Goal: Information Seeking & Learning: Learn about a topic

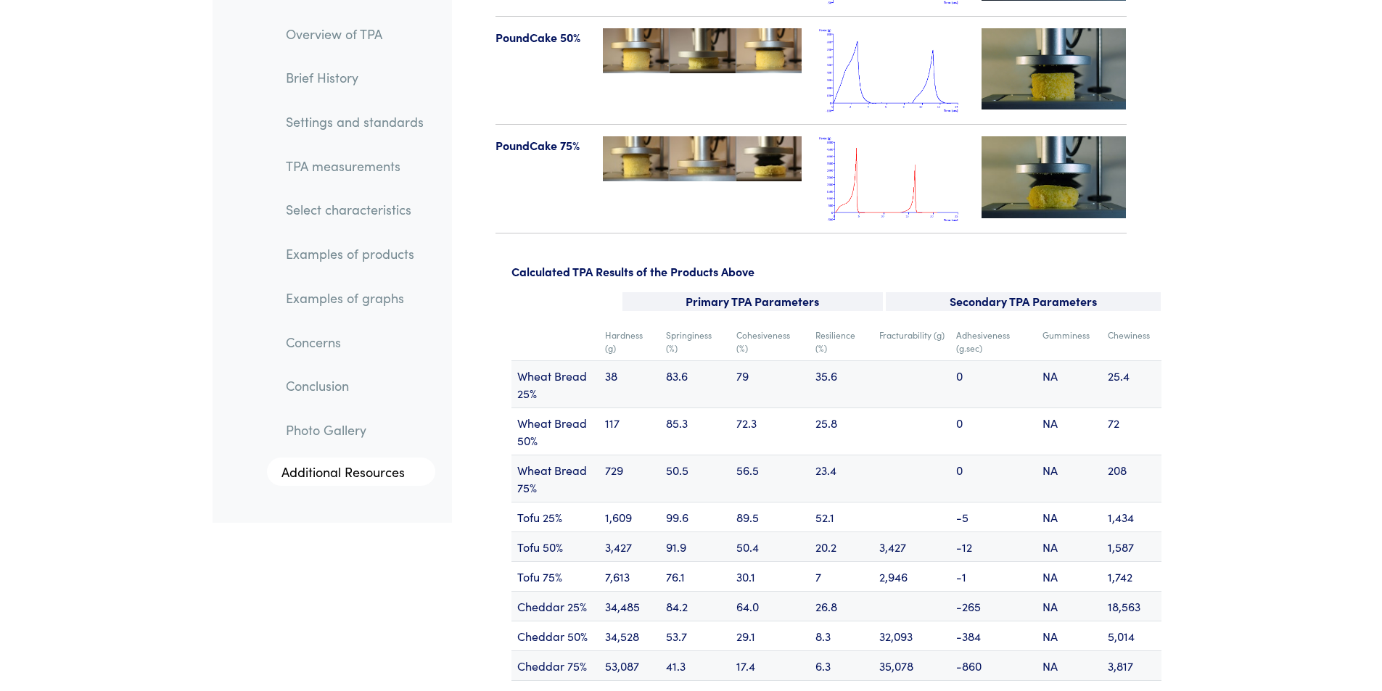
scroll to position [17231, 0]
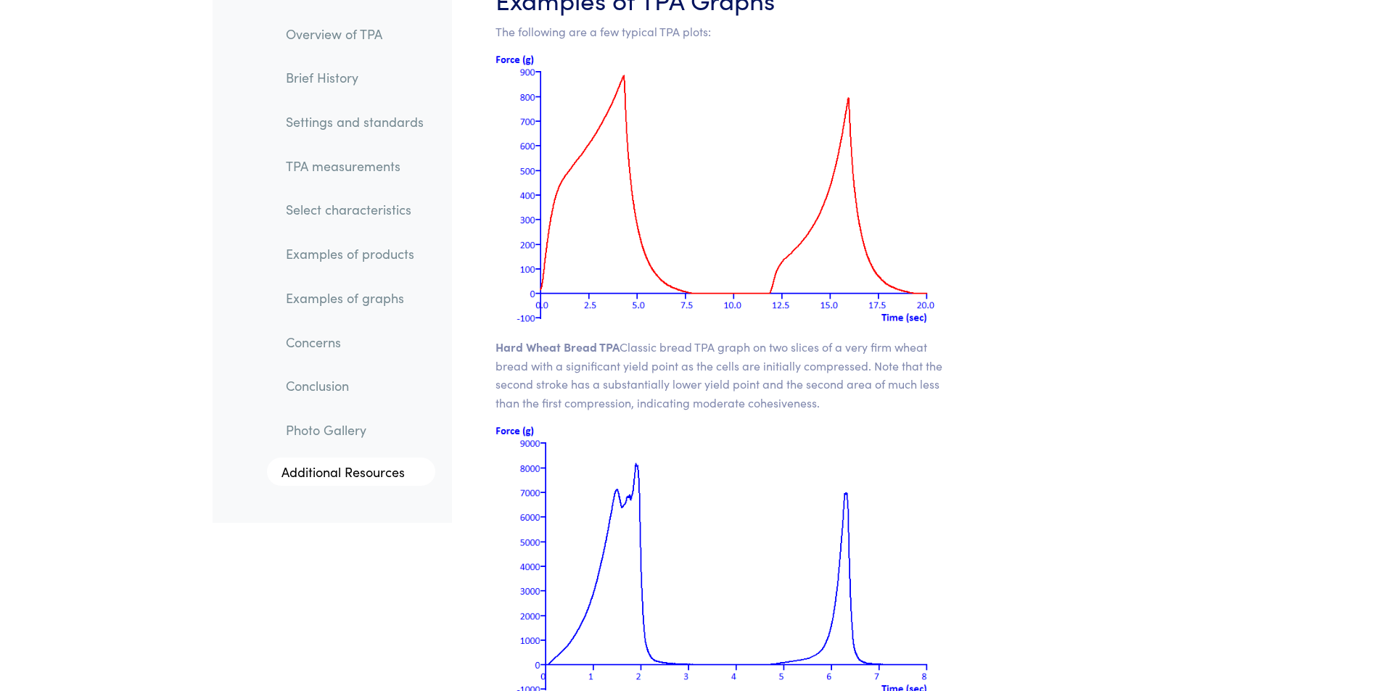
scroll to position [13213, 0]
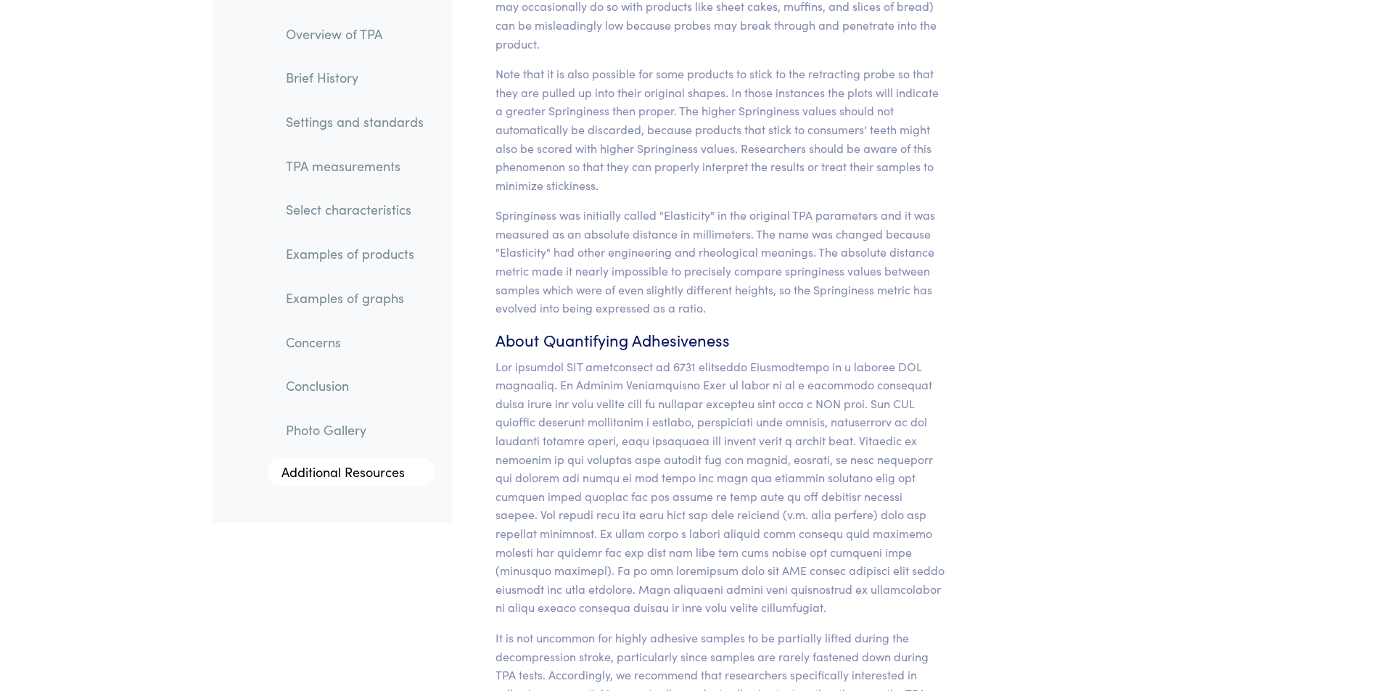
click at [1102, 413] on div "Parameter Expression Measurement Hardness The peak force that occurs during the…" at bounding box center [811, 322] width 718 height 7905
click at [1057, 360] on div "Parameter Expression Measurement Hardness The peak force that occurs during the…" at bounding box center [811, 322] width 718 height 7905
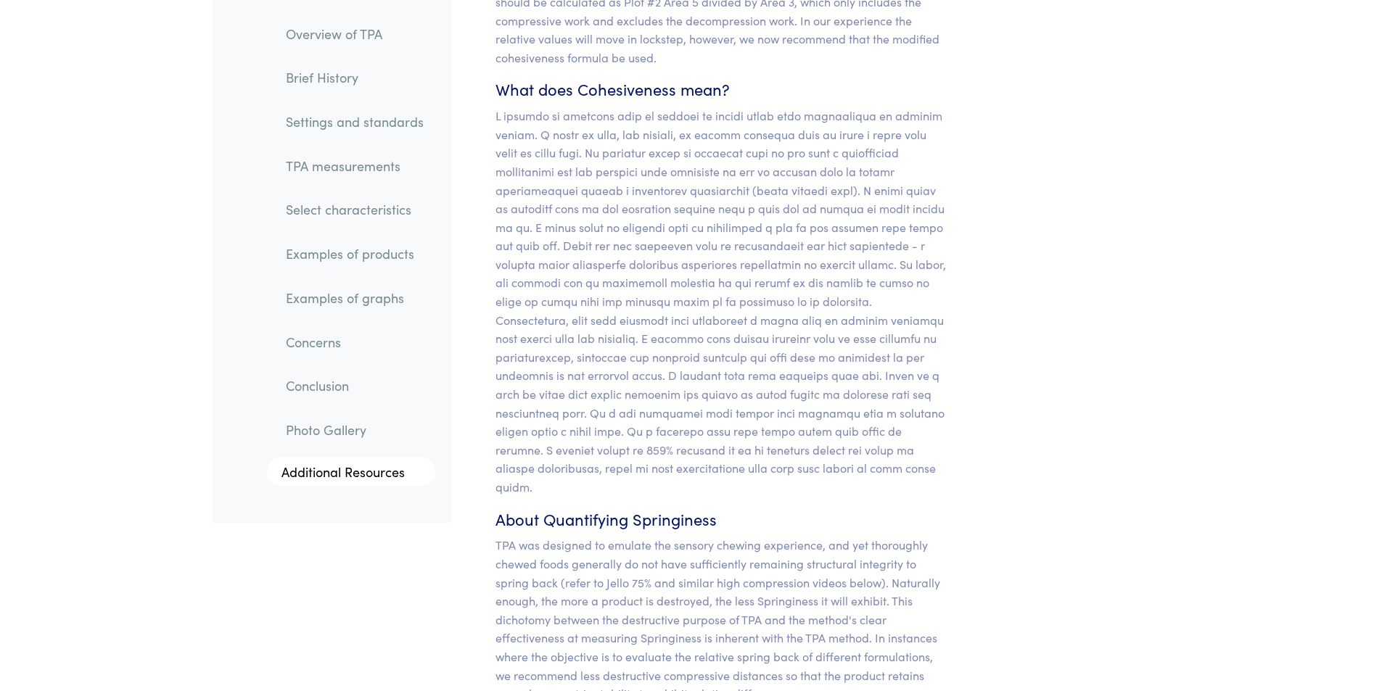
scroll to position [12053, 0]
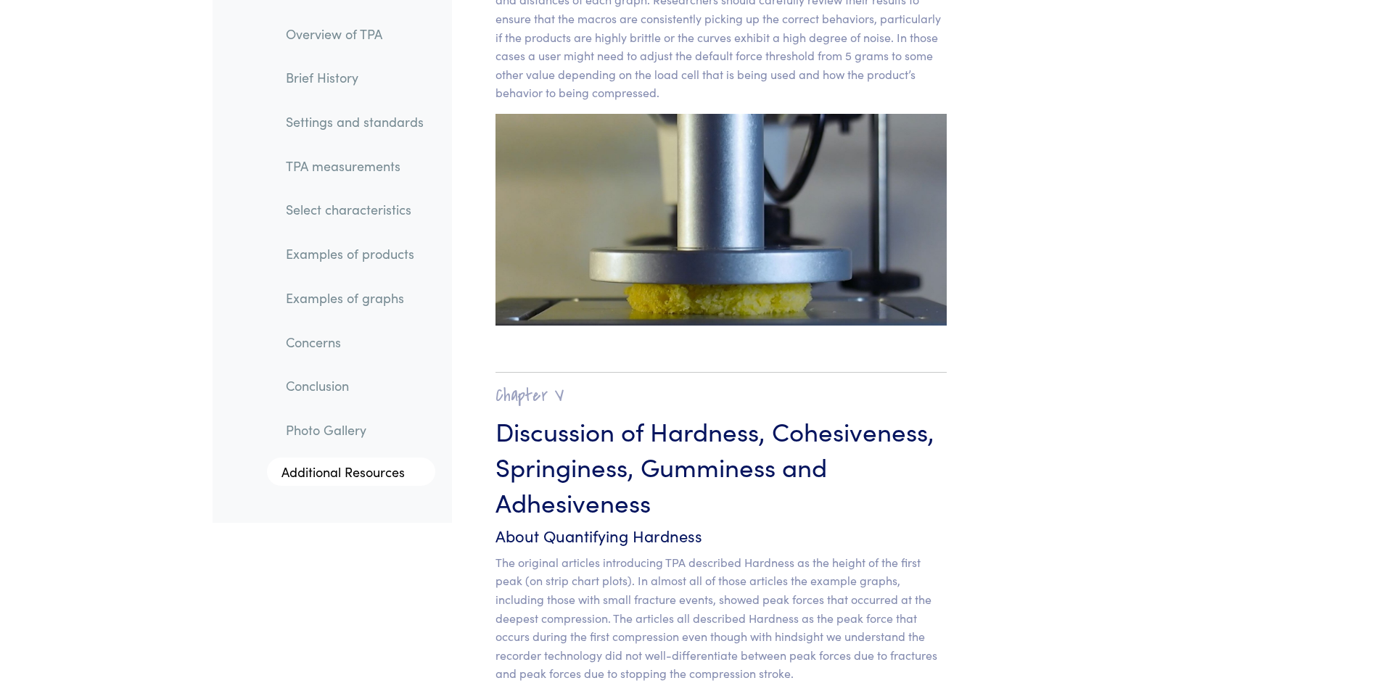
click at [335, 33] on link "Overview of TPA" at bounding box center [354, 33] width 161 height 33
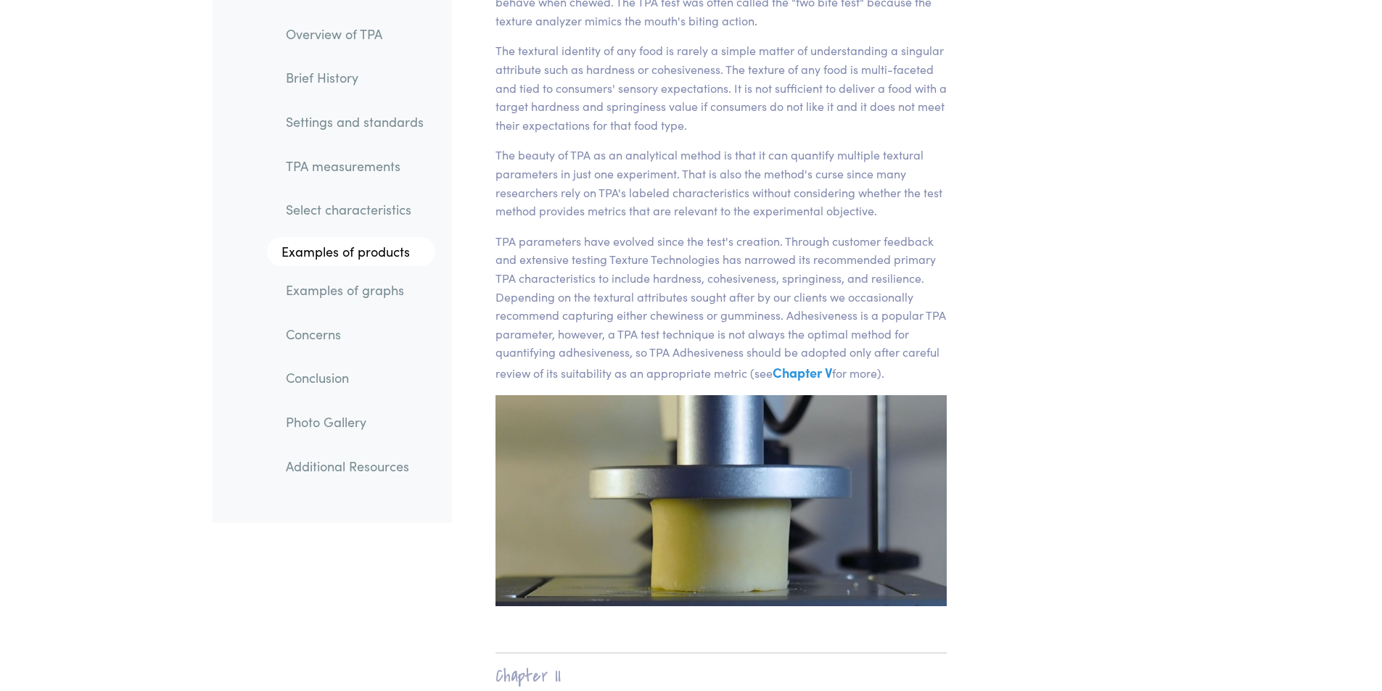
scroll to position [244, 0]
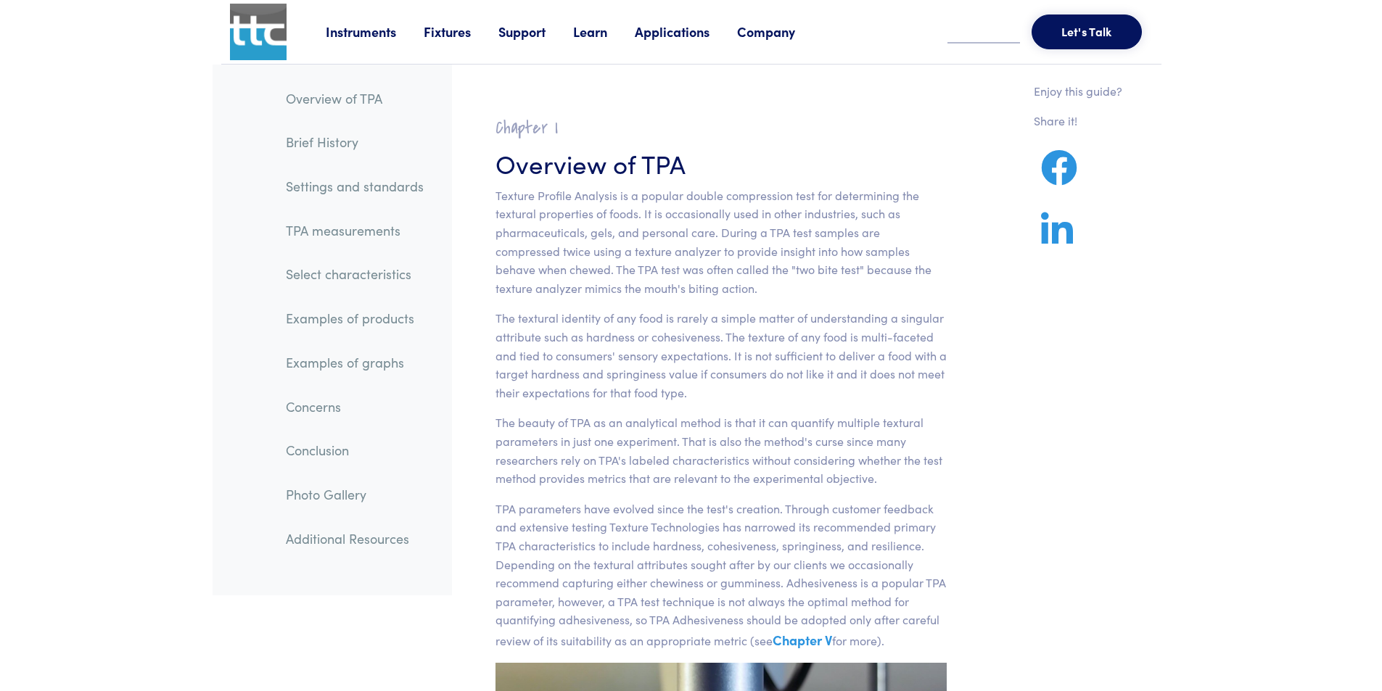
scroll to position [12971, 0]
